Goal: Information Seeking & Learning: Learn about a topic

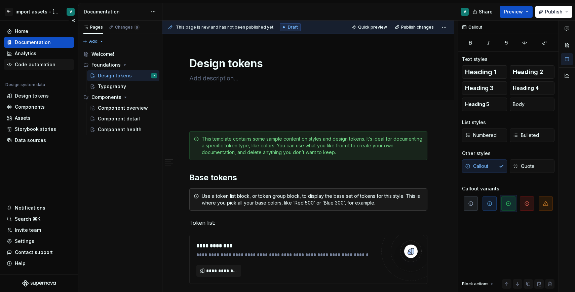
click at [35, 64] on div "Code automation" at bounding box center [35, 64] width 41 height 7
type textarea "*"
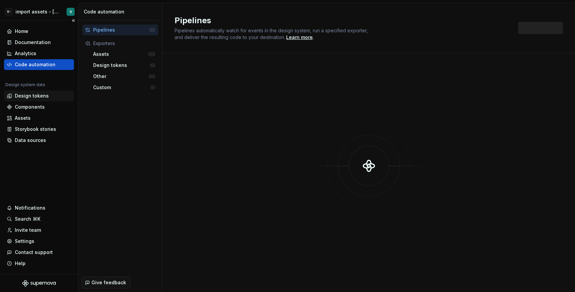
click at [44, 97] on div "Design tokens" at bounding box center [32, 95] width 34 height 7
click at [34, 95] on div "Design tokens" at bounding box center [32, 95] width 34 height 7
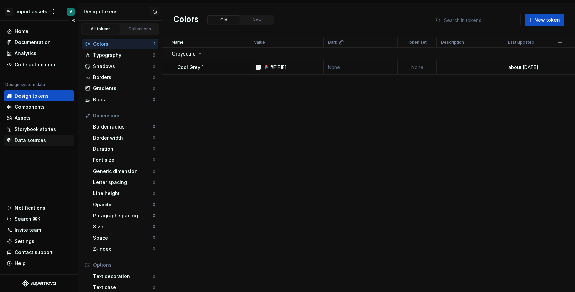
click at [43, 143] on div "Data sources" at bounding box center [30, 140] width 31 height 7
